Goal: Task Accomplishment & Management: Manage account settings

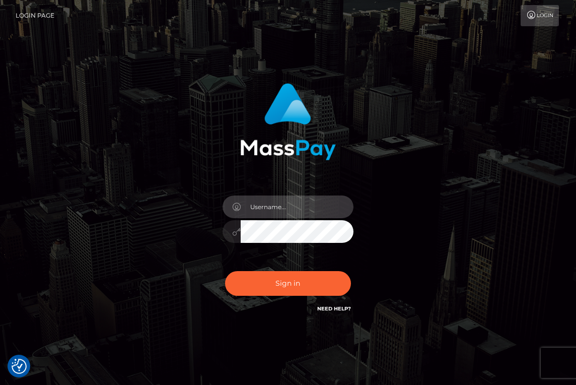
type input "[EMAIL_ADDRESS][DOMAIN_NAME]"
click at [287, 283] on button "Sign in" at bounding box center [288, 283] width 126 height 25
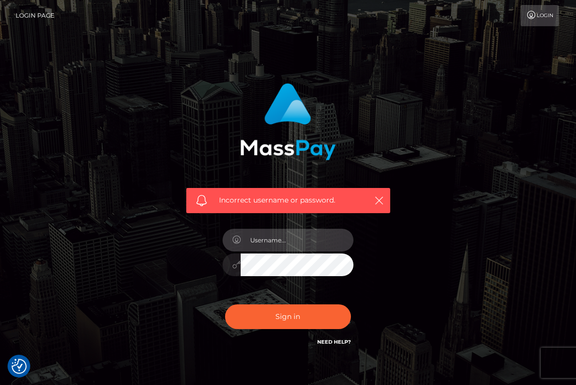
click at [291, 240] on input "text" at bounding box center [297, 240] width 113 height 23
type input "[EMAIL_ADDRESS][DOMAIN_NAME]"
click at [483, 228] on div "Incorrect username or password. [EMAIL_ADDRESS][DOMAIN_NAME]" at bounding box center [287, 220] width 483 height 289
click at [454, 277] on div "Incorrect username or password. [EMAIL_ADDRESS][DOMAIN_NAME]" at bounding box center [287, 220] width 483 height 289
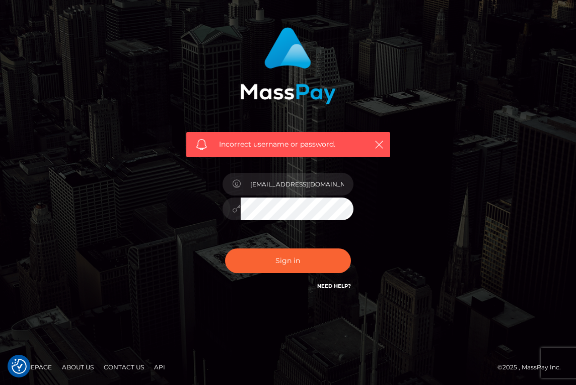
scroll to position [55, 0]
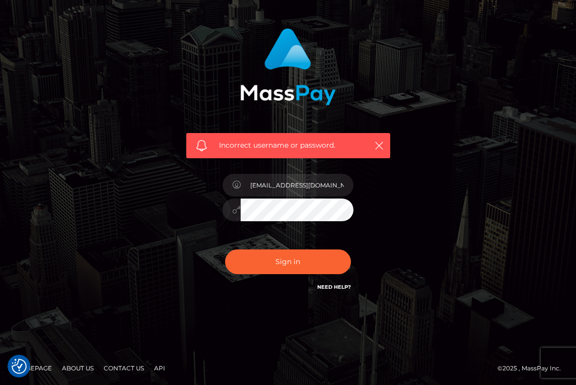
click at [234, 285] on div "Sign in Need Help?" at bounding box center [288, 265] width 146 height 45
click at [228, 287] on div "Incorrect username or password. [EMAIL_ADDRESS][DOMAIN_NAME]" at bounding box center [288, 160] width 219 height 279
